Goal: Information Seeking & Learning: Learn about a topic

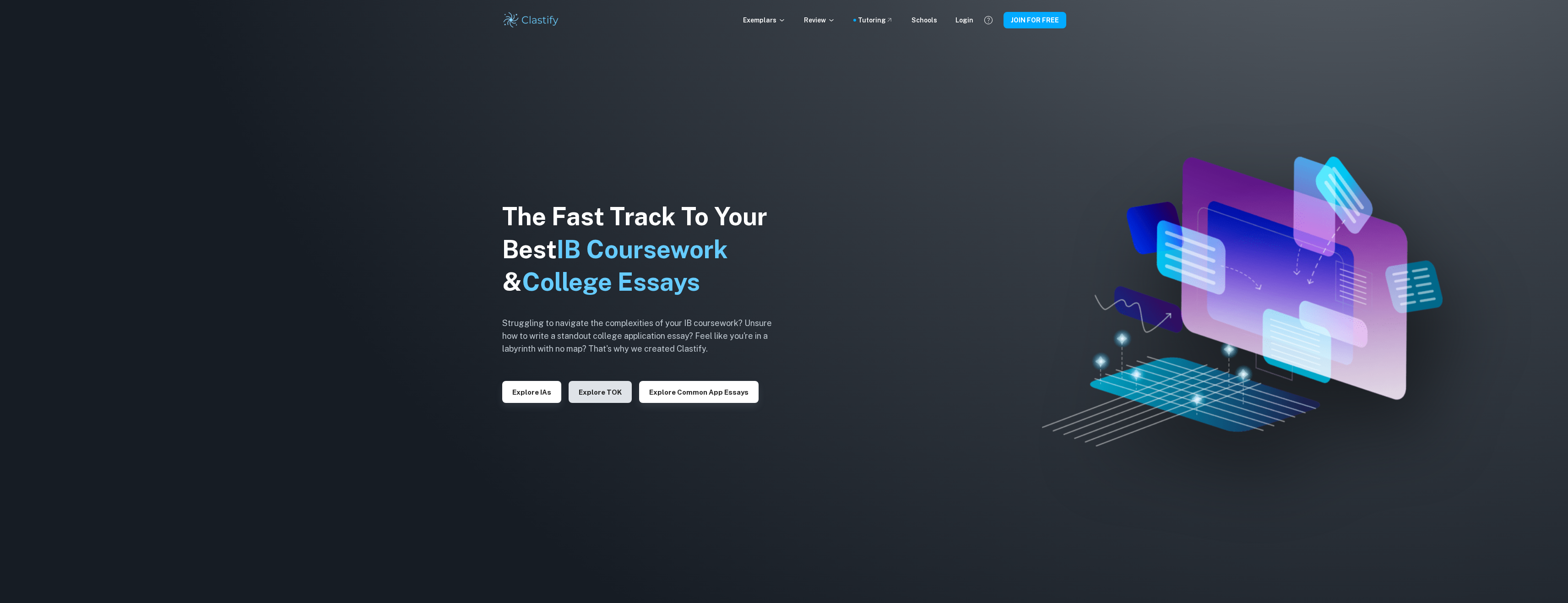
click at [592, 388] on button "Explore TOK" at bounding box center [600, 392] width 63 height 22
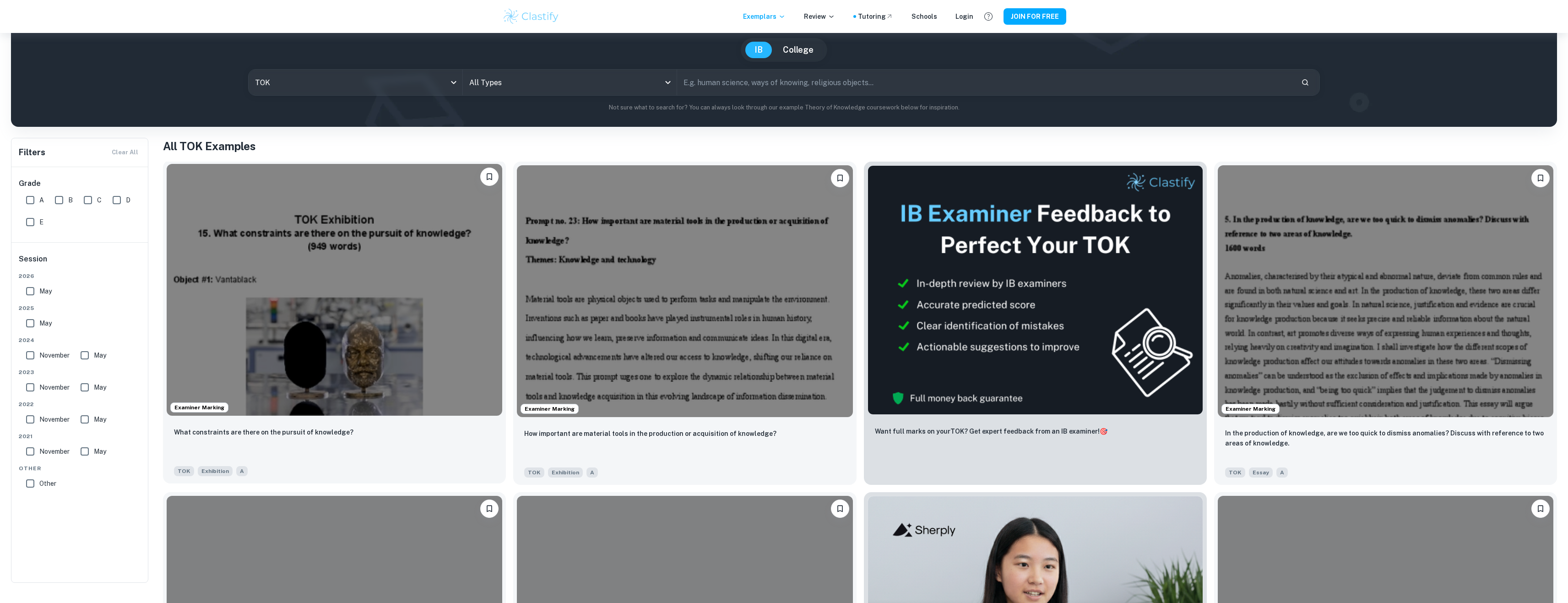
scroll to position [183, 0]
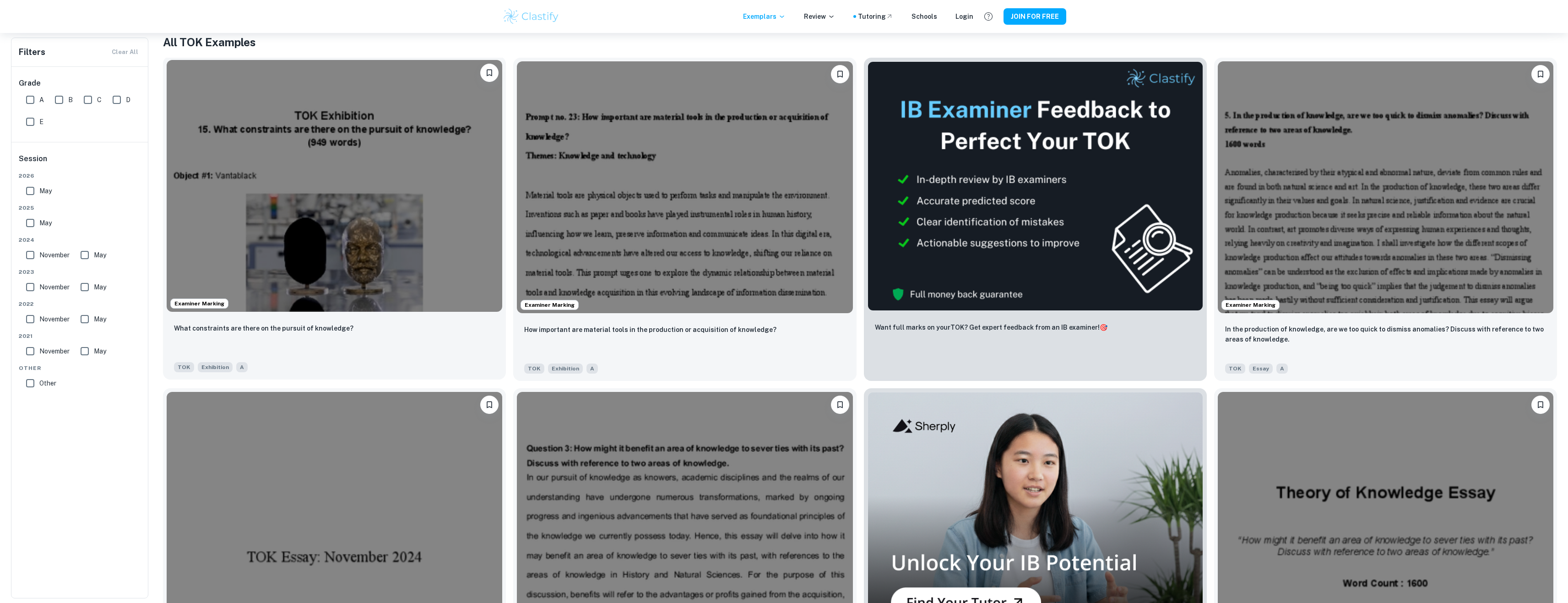
click at [337, 336] on div "What constraints are there on the pursuit of knowledge?" at bounding box center [335, 338] width 321 height 31
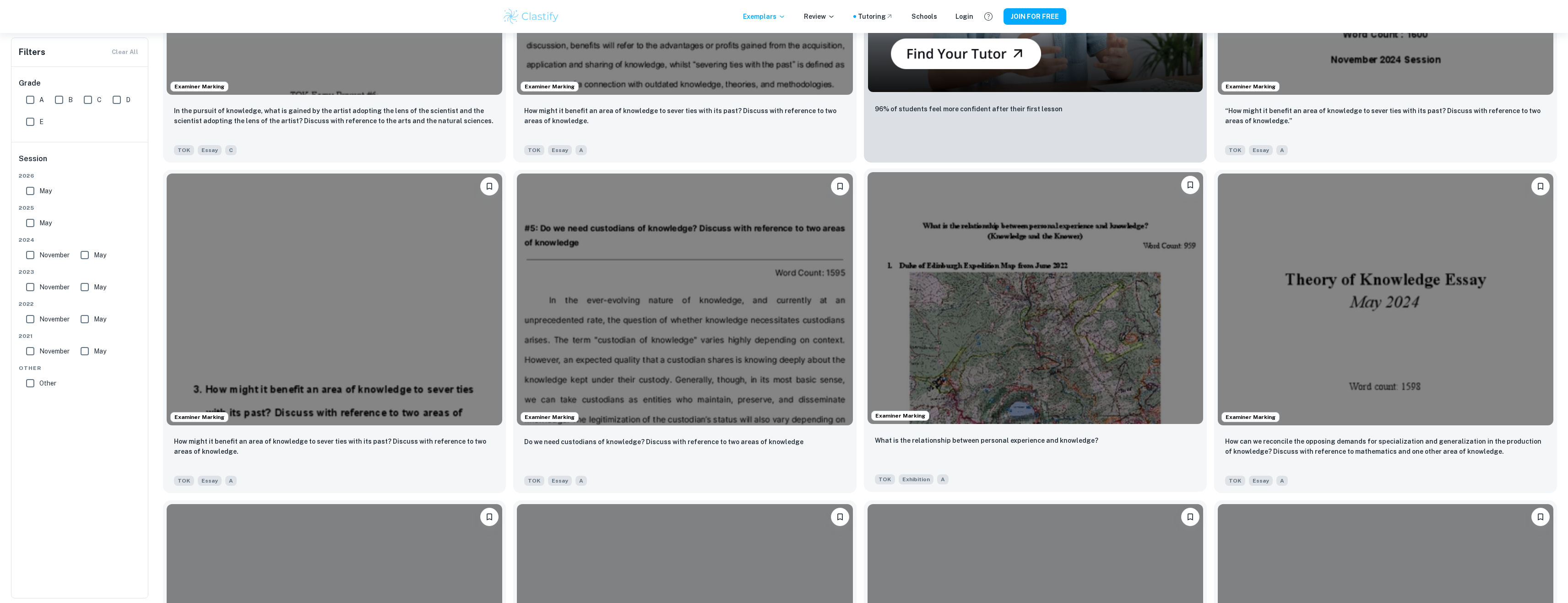
scroll to position [733, 0]
click at [1061, 254] on img at bounding box center [1035, 297] width 336 height 252
